Goal: Information Seeking & Learning: Learn about a topic

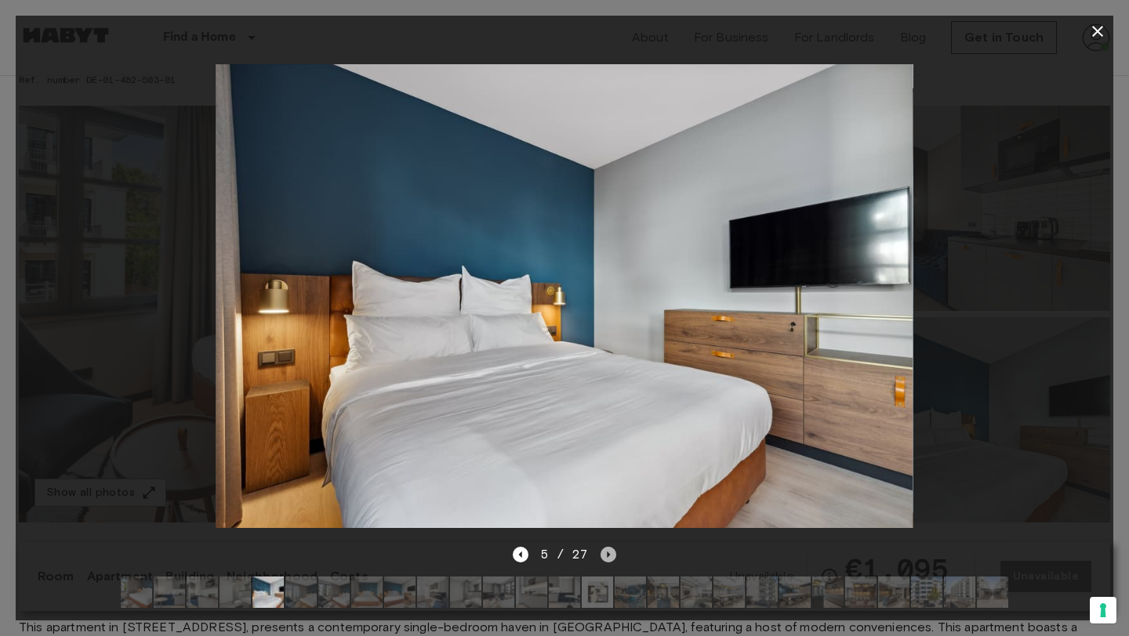
click at [607, 559] on icon "Next image" at bounding box center [608, 555] width 16 height 16
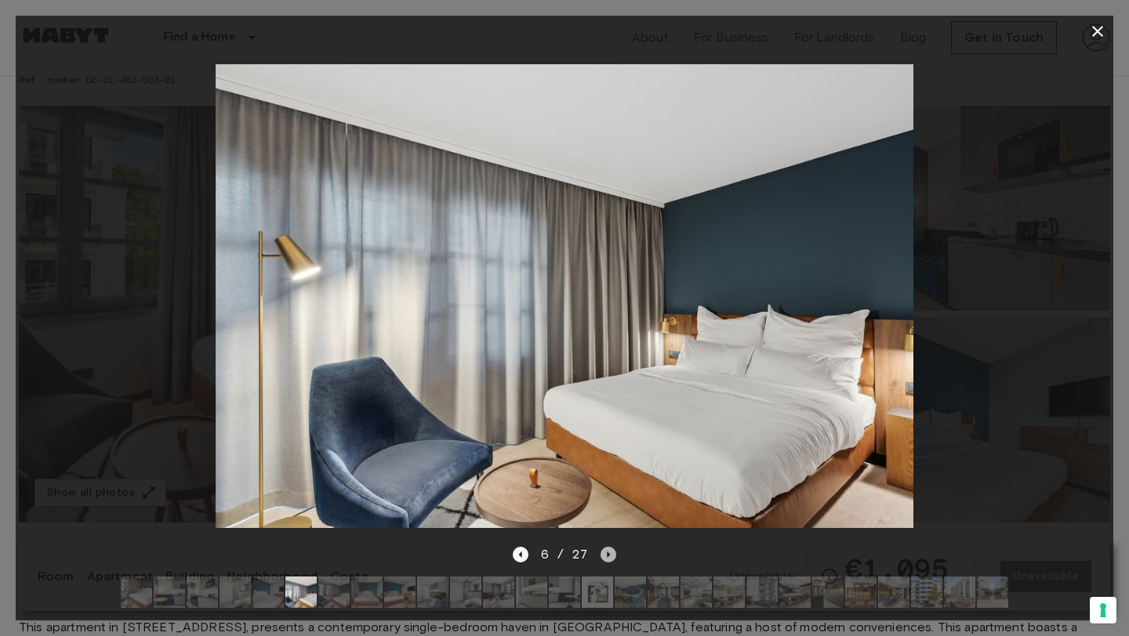
click at [607, 559] on icon "Next image" at bounding box center [608, 555] width 16 height 16
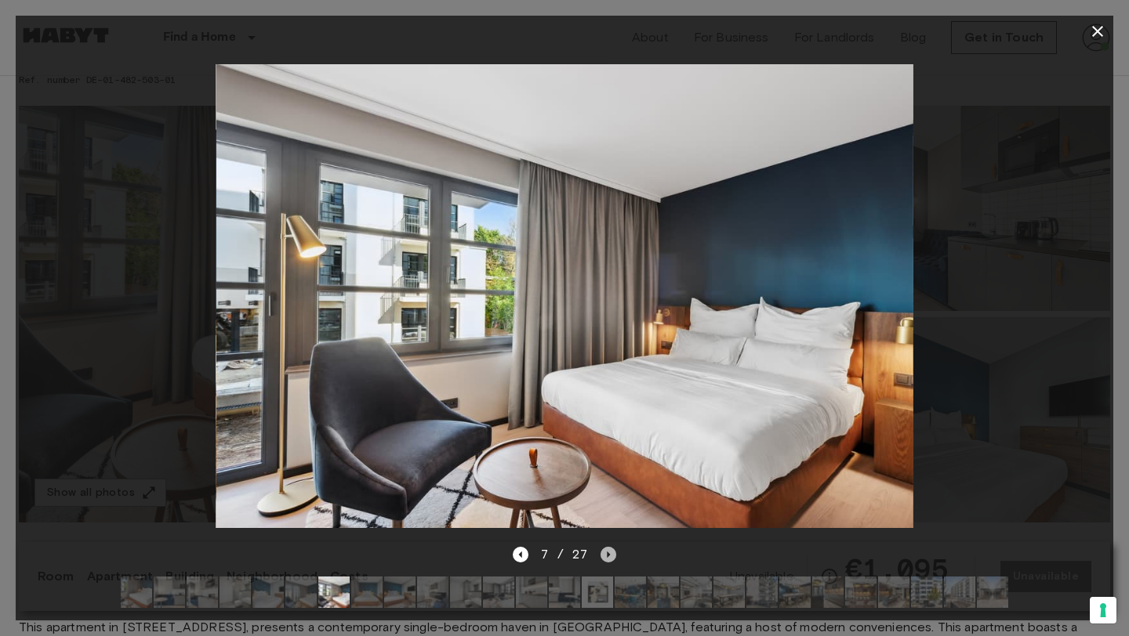
click at [607, 559] on icon "Next image" at bounding box center [608, 555] width 16 height 16
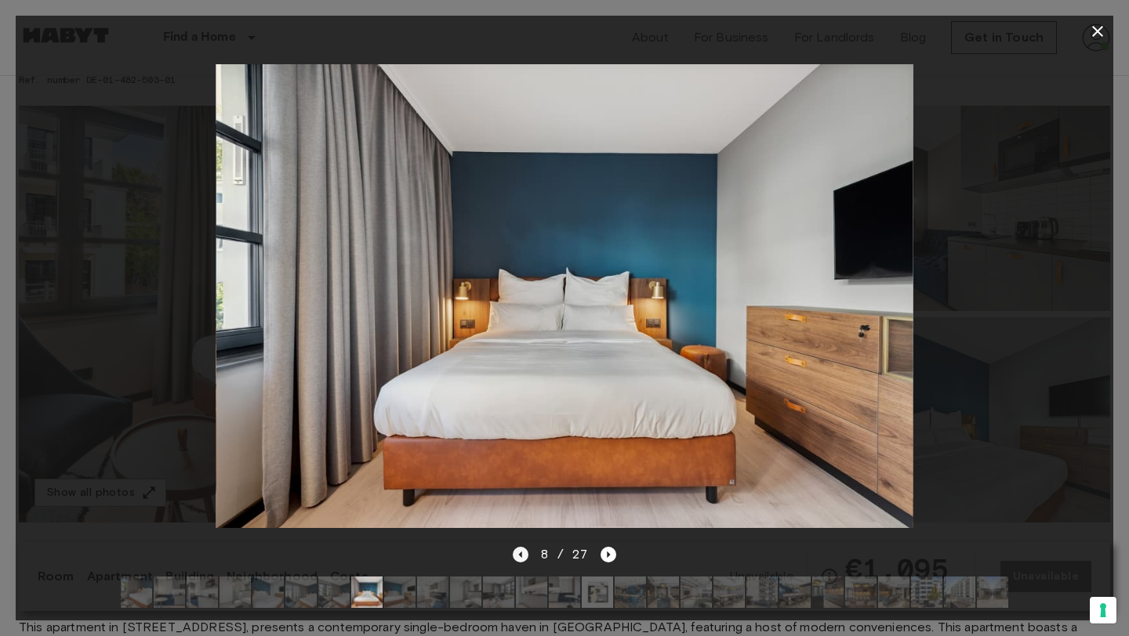
click at [521, 549] on icon "Previous image" at bounding box center [521, 555] width 16 height 16
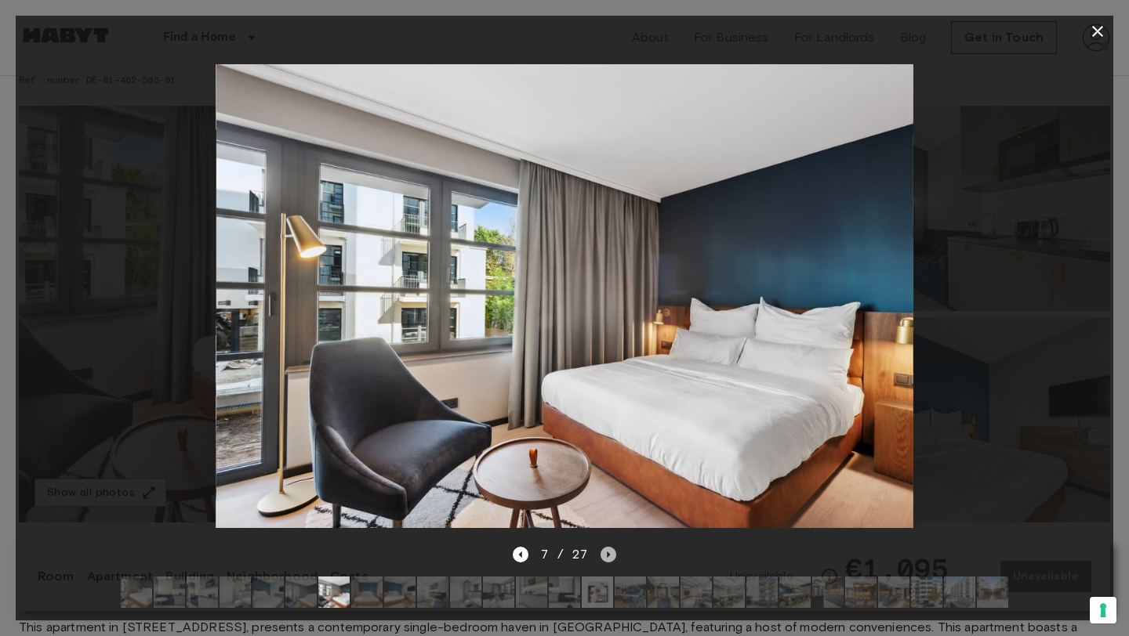
click at [607, 558] on icon "Next image" at bounding box center [608, 555] width 16 height 16
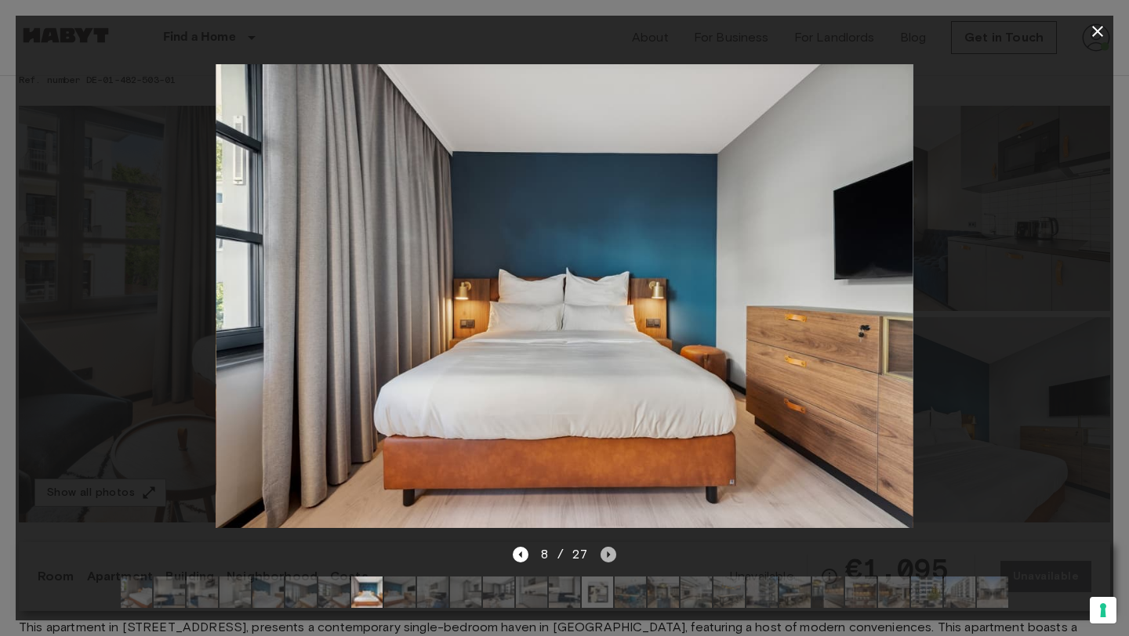
click at [607, 558] on icon "Next image" at bounding box center [608, 555] width 16 height 16
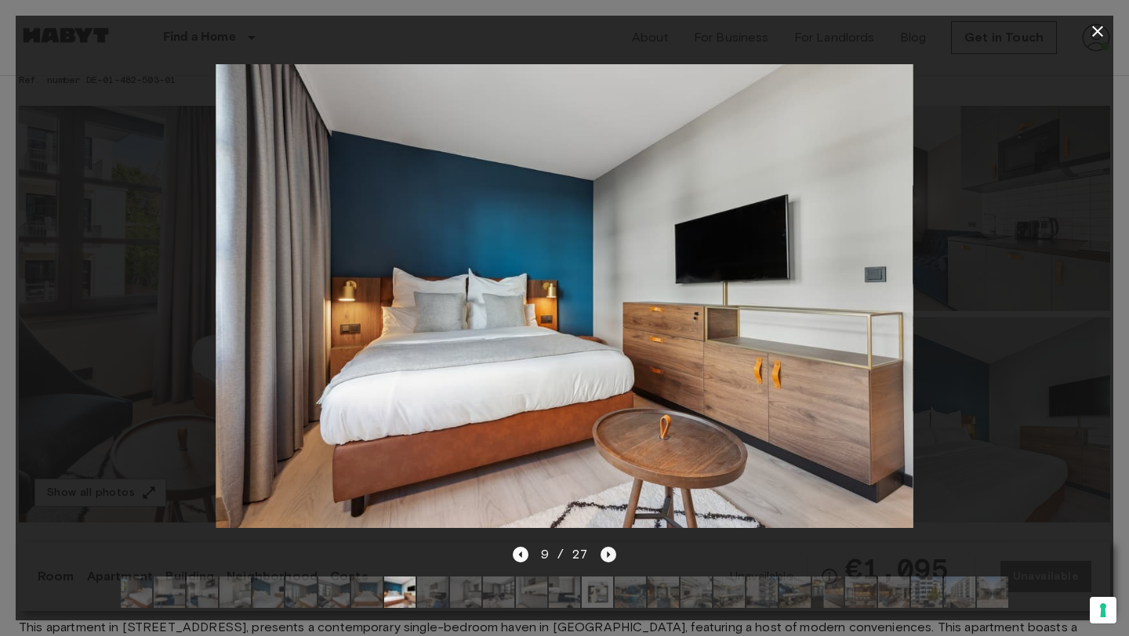
click at [607, 558] on icon "Next image" at bounding box center [608, 555] width 16 height 16
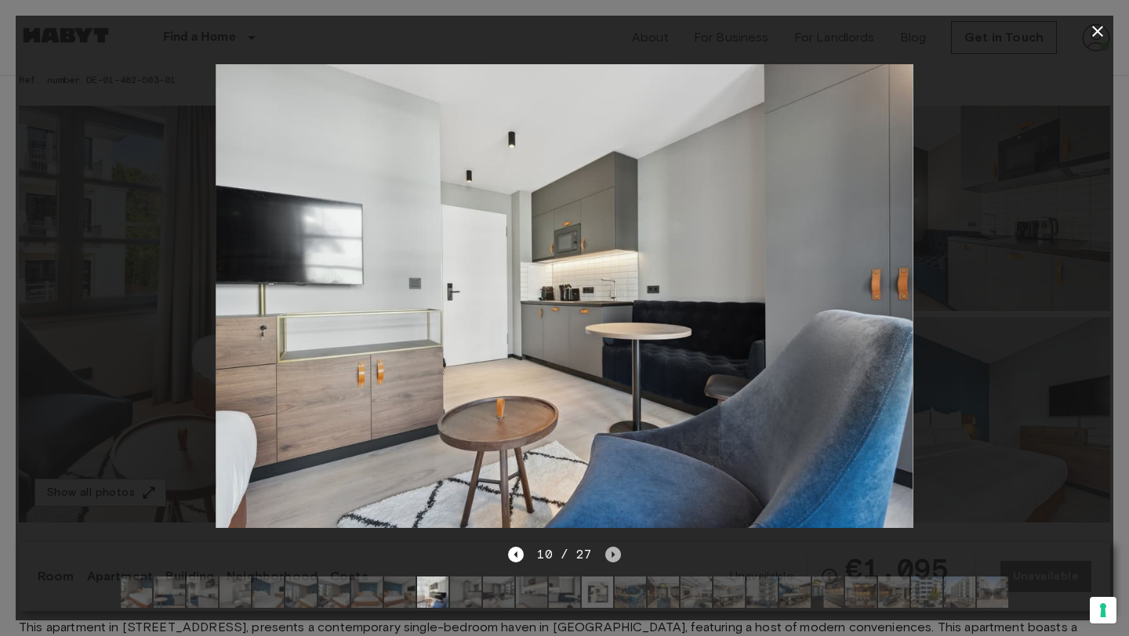
click at [607, 558] on icon "Next image" at bounding box center [613, 555] width 16 height 16
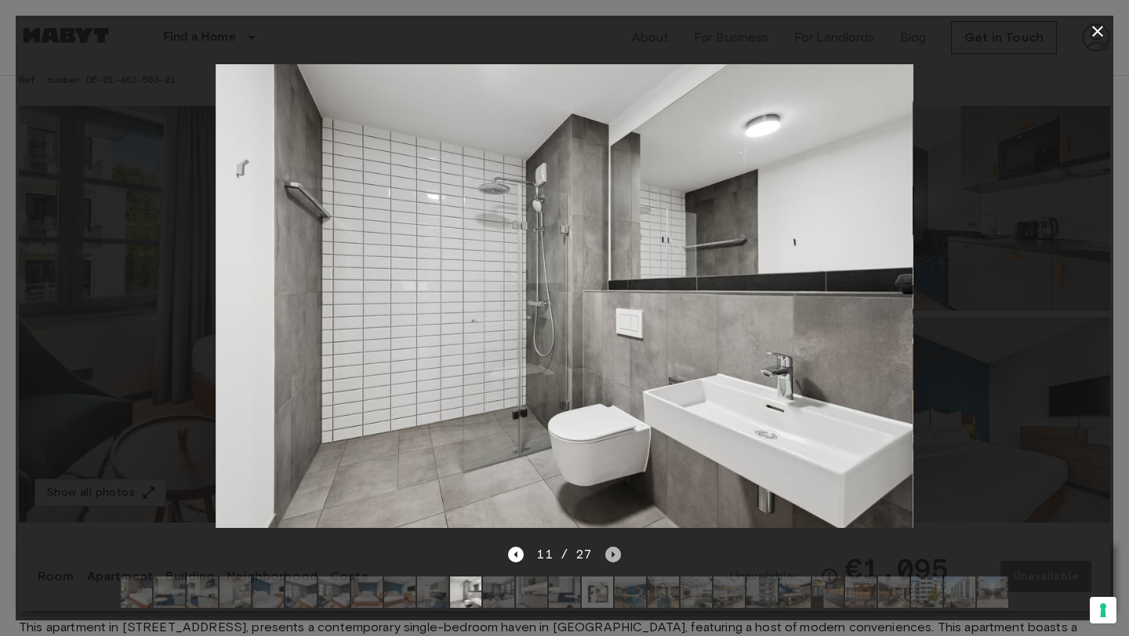
click at [607, 558] on icon "Next image" at bounding box center [613, 555] width 16 height 16
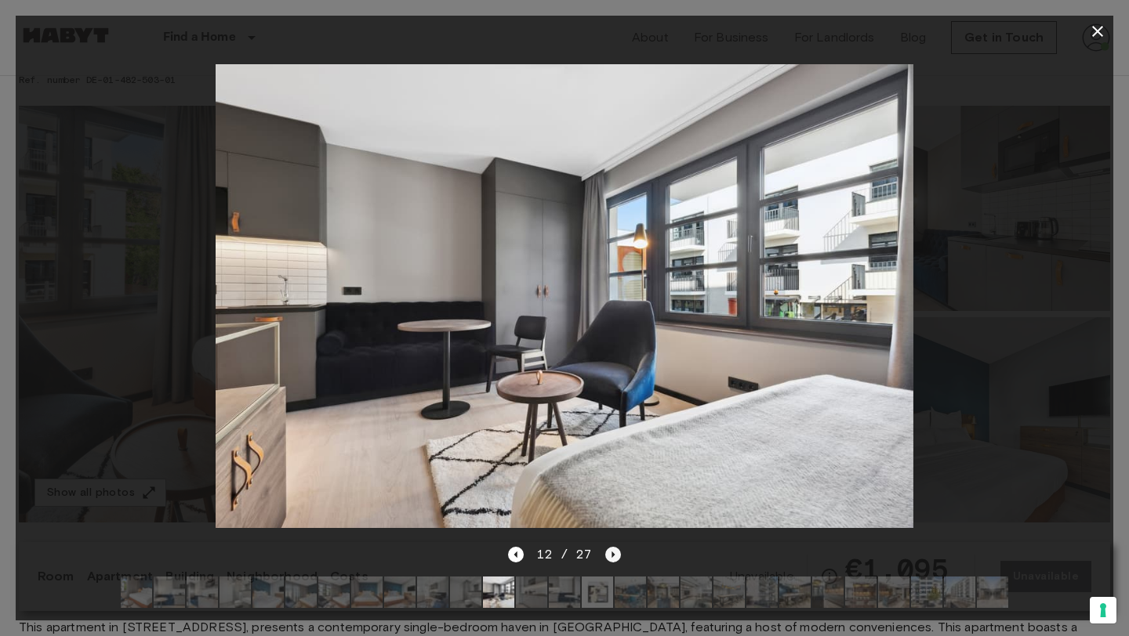
click at [607, 558] on icon "Next image" at bounding box center [613, 555] width 16 height 16
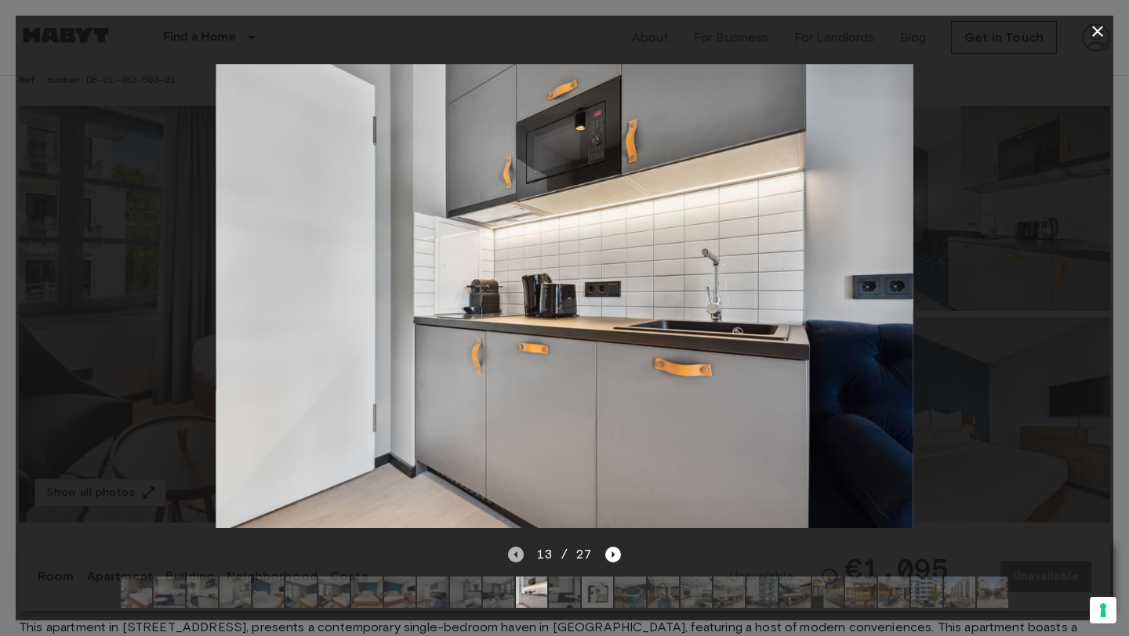
click at [516, 557] on icon "Previous image" at bounding box center [516, 555] width 16 height 16
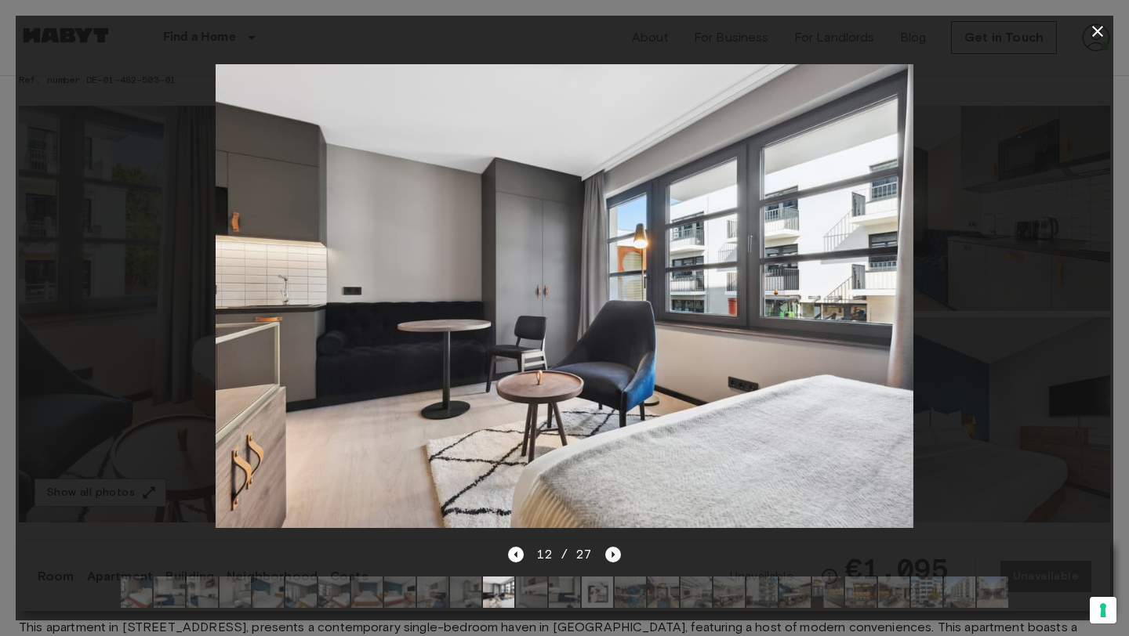
click at [611, 553] on icon "Next image" at bounding box center [612, 555] width 3 height 6
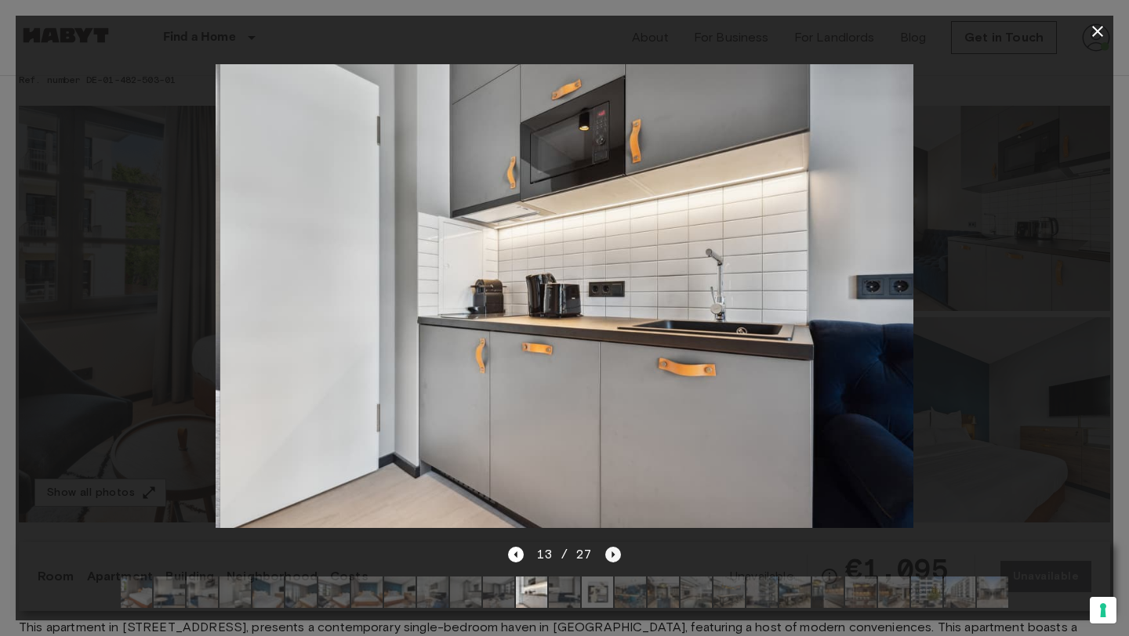
click at [611, 553] on icon "Next image" at bounding box center [612, 555] width 3 height 6
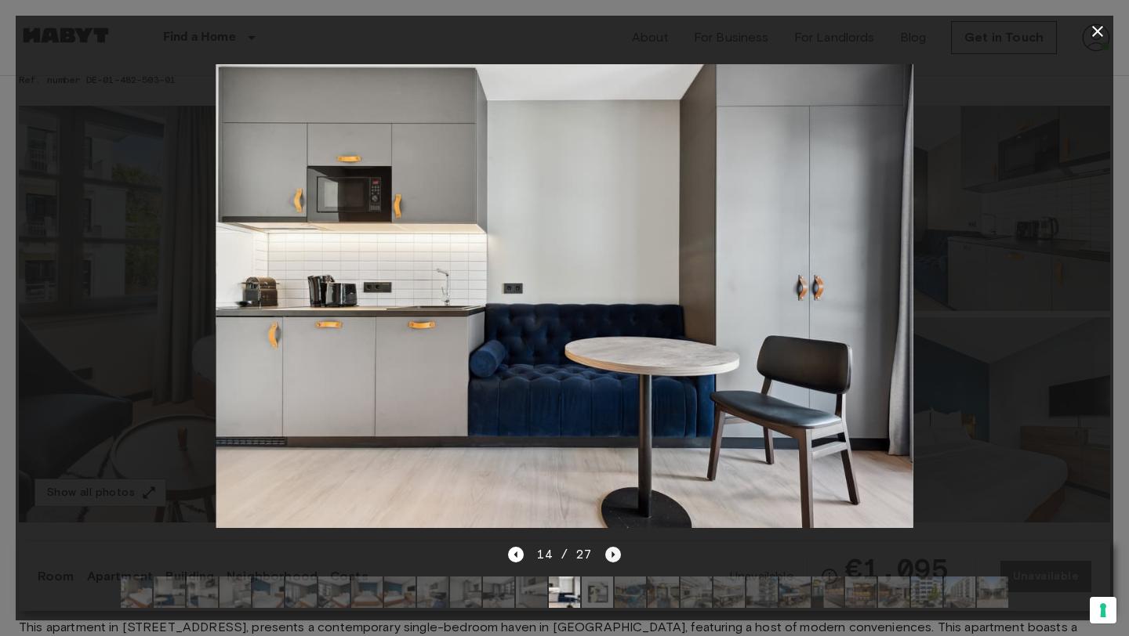
click at [611, 553] on icon "Next image" at bounding box center [612, 555] width 3 height 6
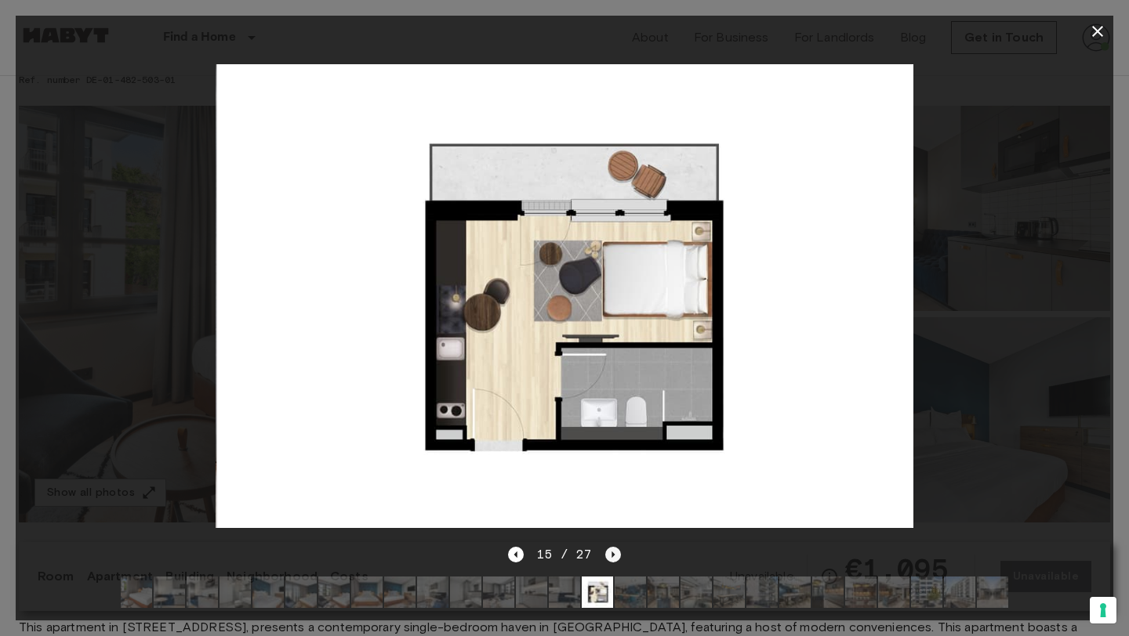
click at [611, 553] on icon "Next image" at bounding box center [612, 555] width 3 height 6
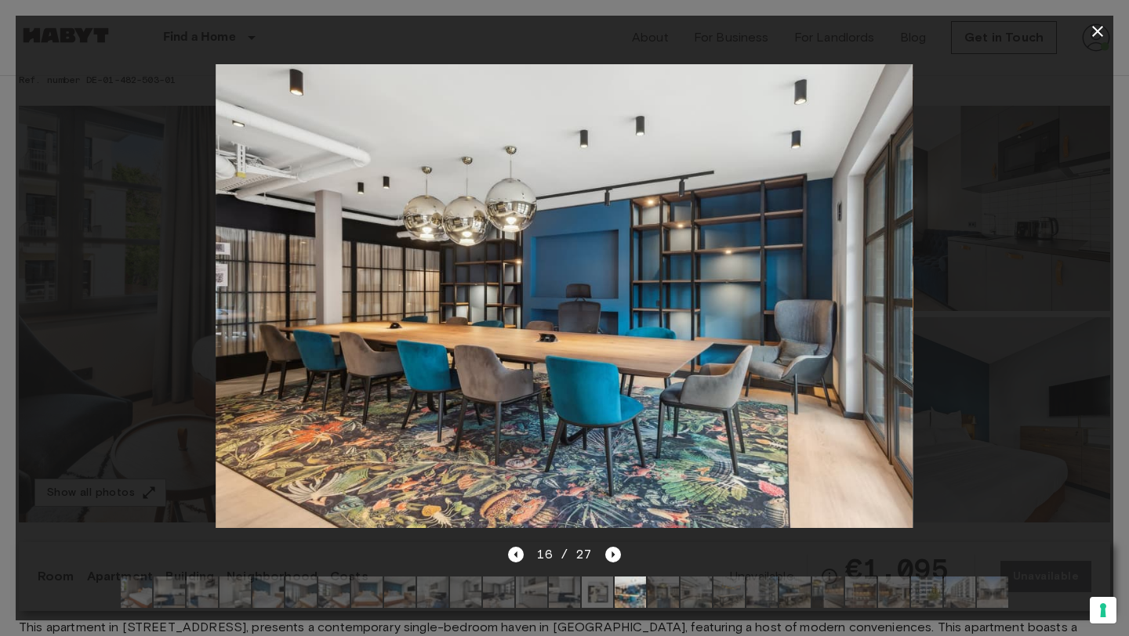
click at [132, 593] on img at bounding box center [136, 592] width 31 height 31
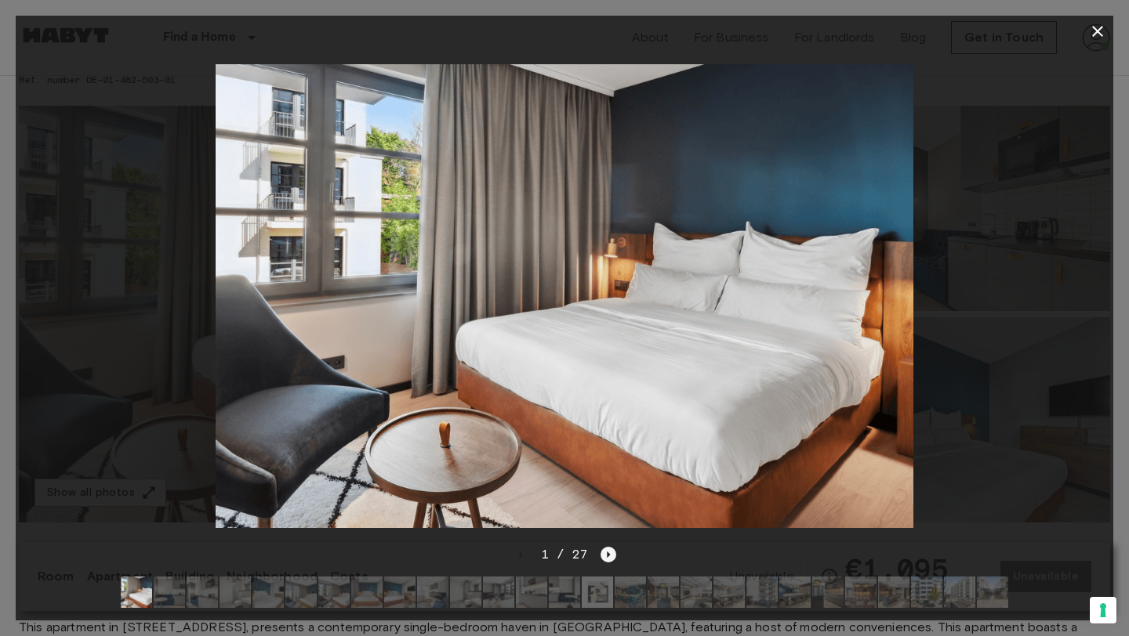
click at [605, 556] on icon "Next image" at bounding box center [608, 555] width 16 height 16
